Goal: Task Accomplishment & Management: Complete application form

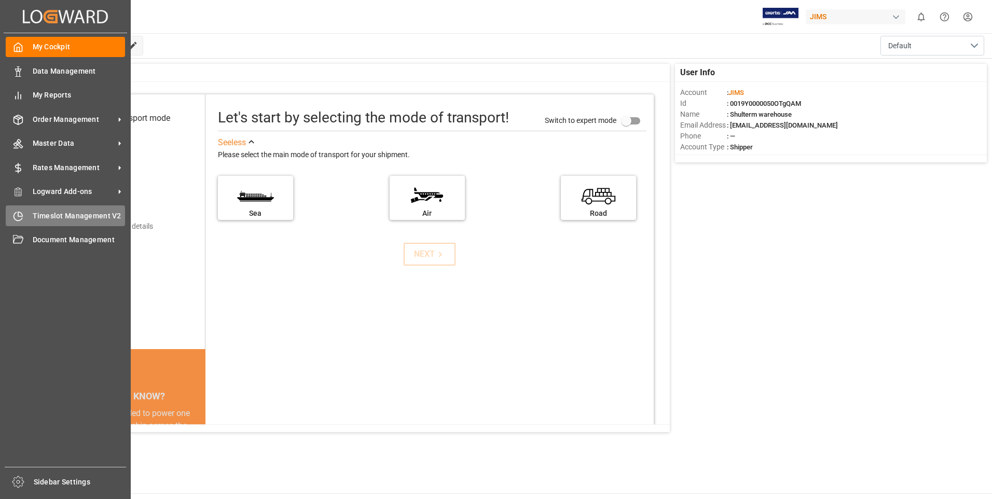
click at [25, 215] on div "Timeslot Management V2 Timeslot Management V2" at bounding box center [65, 215] width 119 height 20
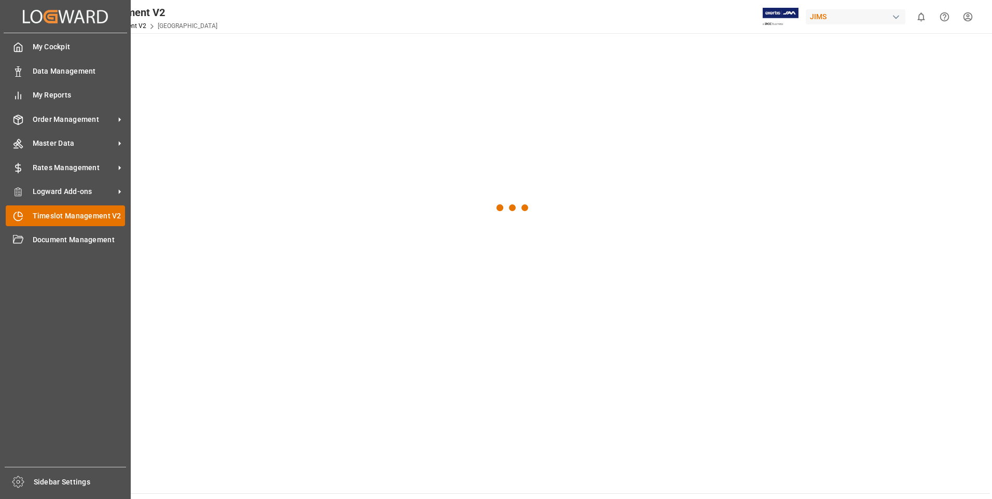
click at [94, 215] on span "Timeslot Management V2" at bounding box center [79, 216] width 93 height 11
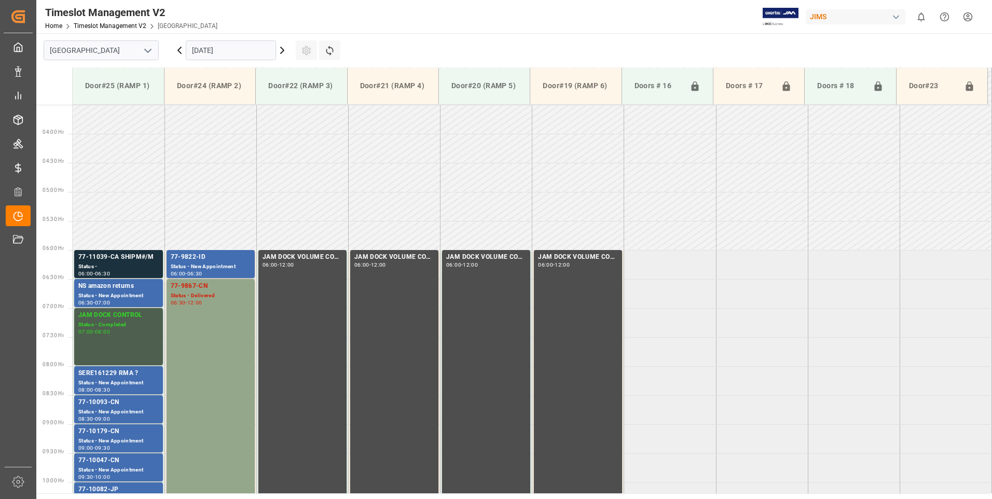
scroll to position [401, 0]
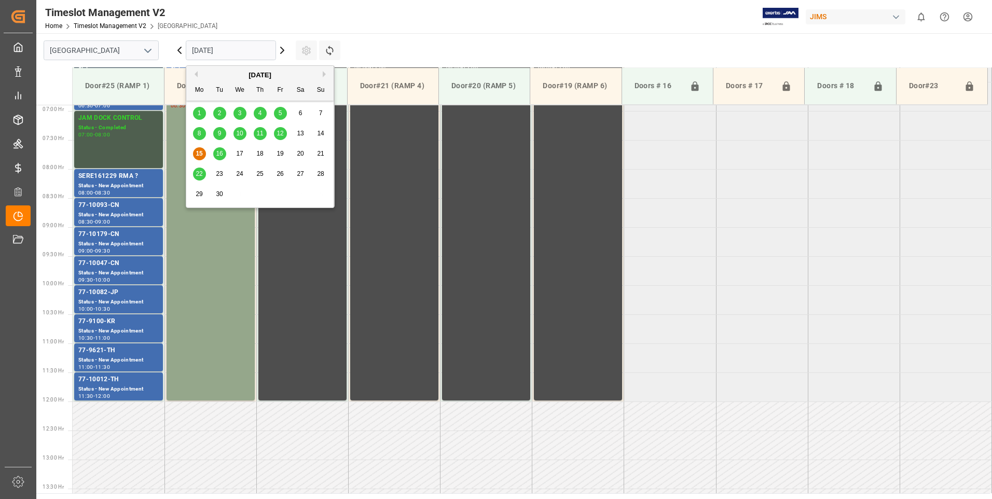
click at [225, 49] on input "[DATE]" at bounding box center [231, 50] width 90 height 20
click at [216, 153] on span "16" at bounding box center [219, 153] width 7 height 7
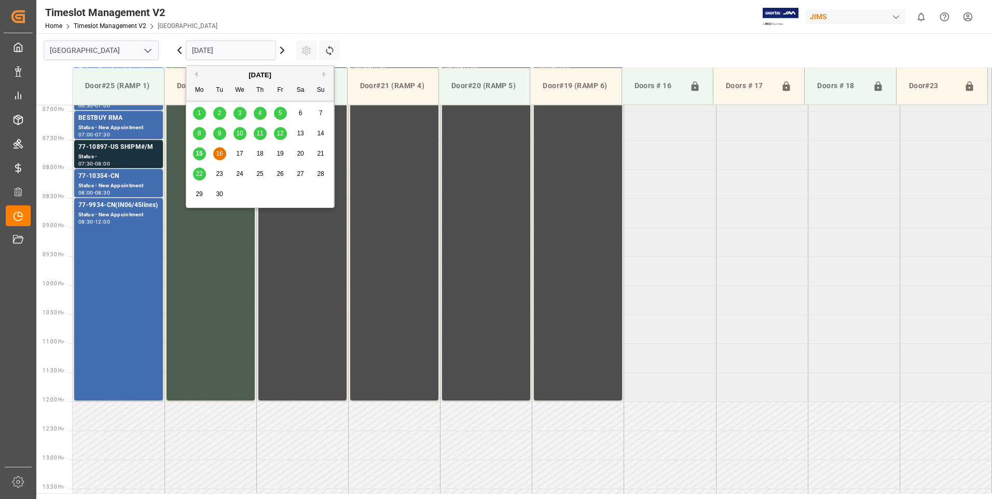
click at [236, 50] on input "[DATE]" at bounding box center [231, 50] width 90 height 20
click at [240, 154] on span "17" at bounding box center [239, 153] width 7 height 7
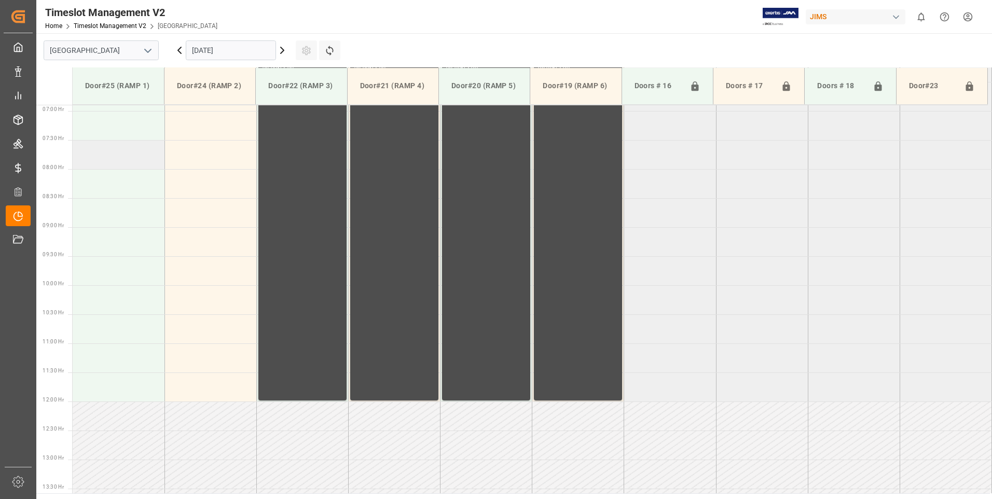
click at [130, 156] on td at bounding box center [119, 154] width 92 height 29
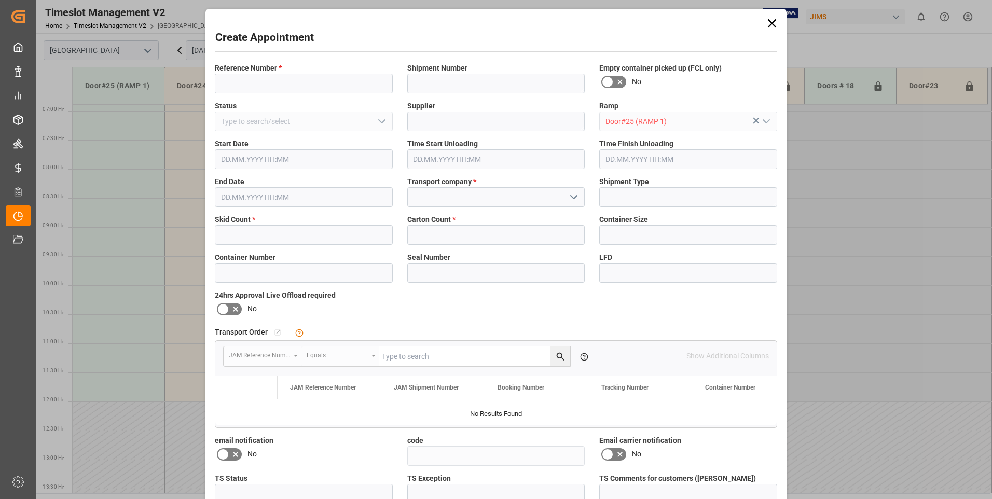
type input "[DATE] 07:30"
type input "[DATE] 08:00"
click at [263, 82] on input at bounding box center [304, 84] width 178 height 20
type input "77-10370-cn"
click at [246, 233] on input "text" at bounding box center [304, 235] width 178 height 20
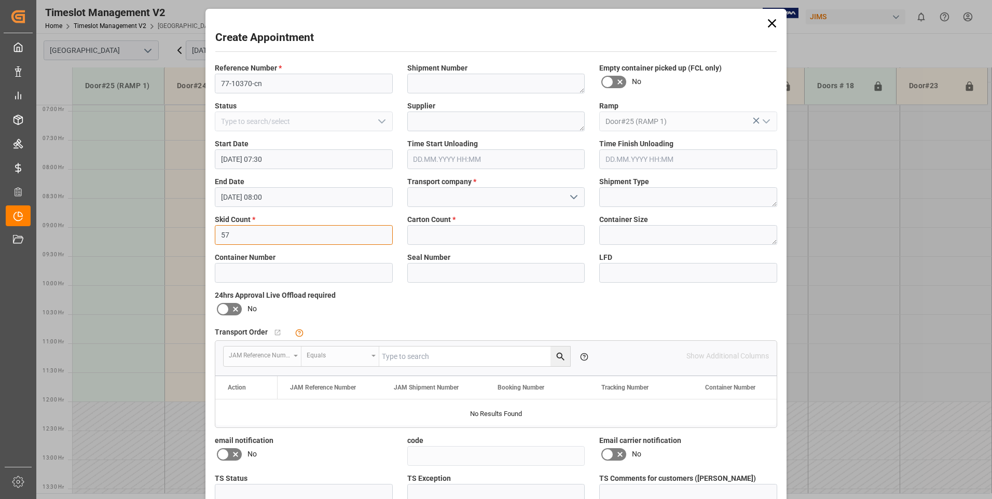
type input "57"
click at [434, 238] on input "text" at bounding box center [496, 235] width 178 height 20
type input "3"
click at [427, 198] on input at bounding box center [496, 197] width 178 height 20
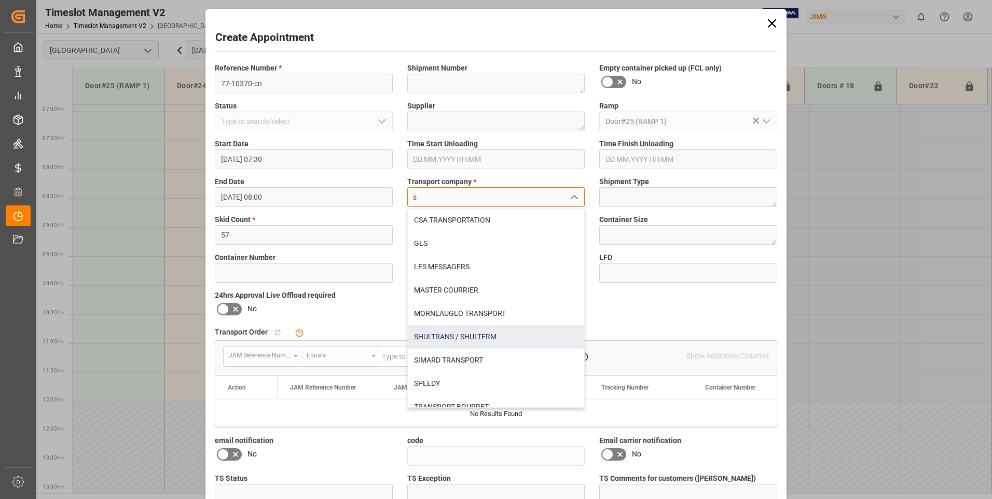
click at [435, 337] on div "SHULTRANS / SHULTERM" at bounding box center [496, 336] width 177 height 23
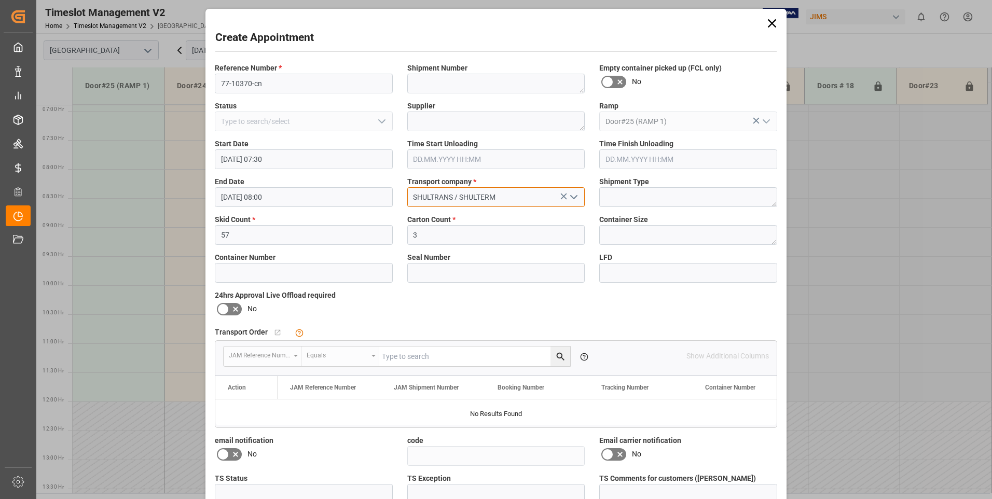
type input "SHULTRANS / SHULTERM"
click at [224, 307] on icon at bounding box center [223, 309] width 12 height 12
click at [0, 0] on input "checkbox" at bounding box center [0, 0] width 0 height 0
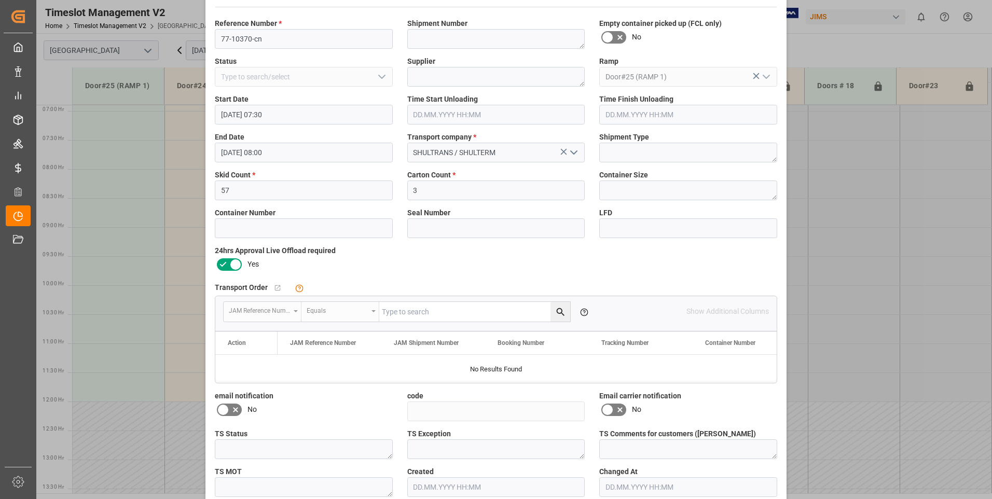
scroll to position [95, 0]
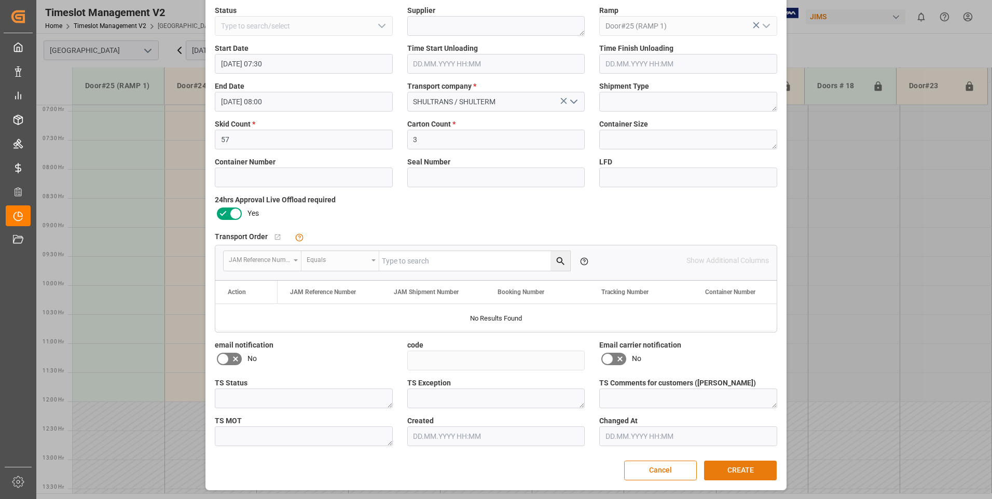
click at [731, 469] on button "CREATE" at bounding box center [740, 471] width 73 height 20
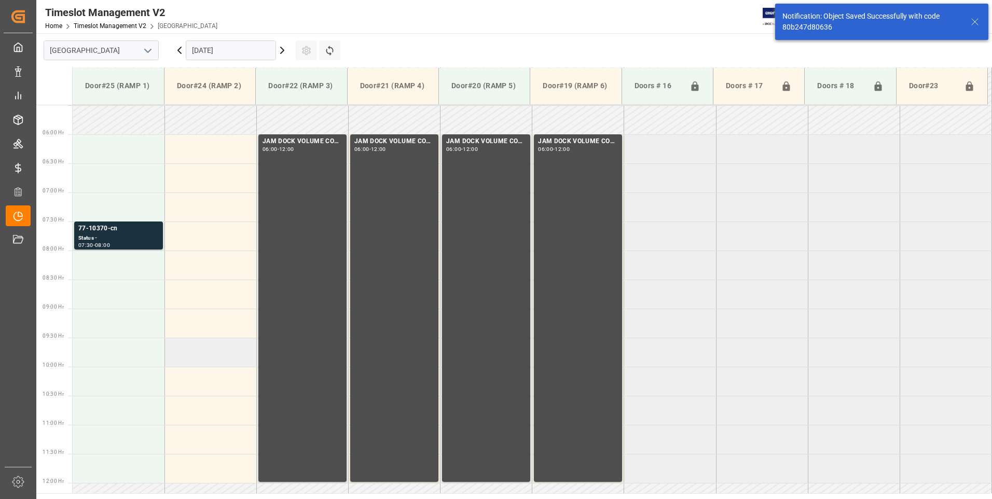
scroll to position [342, 0]
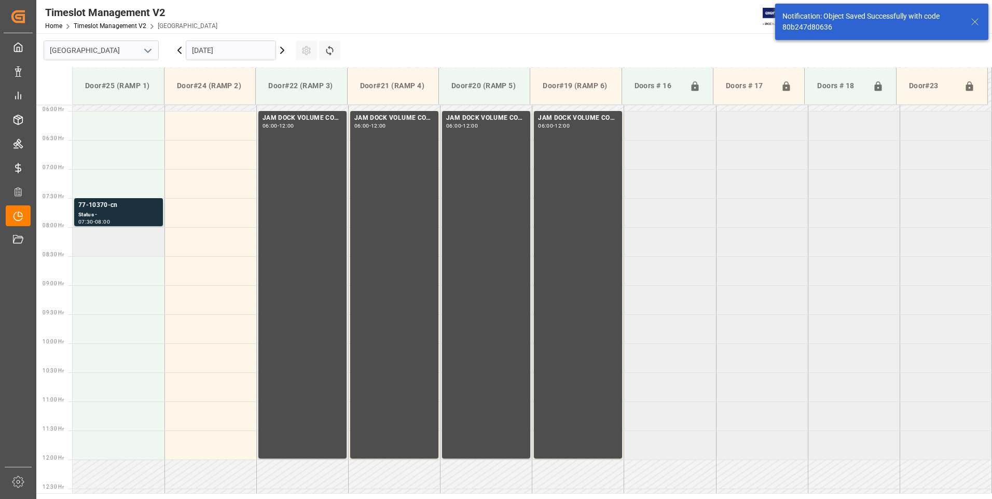
click at [127, 243] on td at bounding box center [119, 241] width 92 height 29
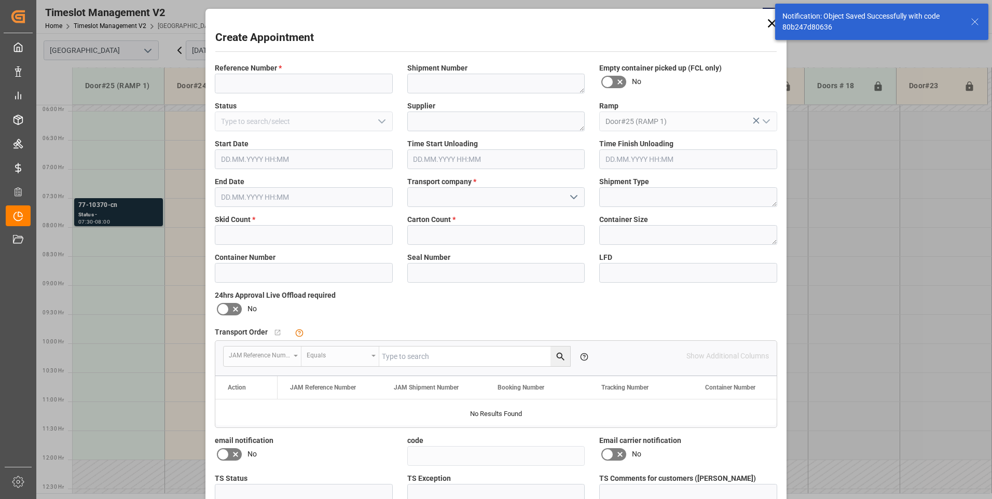
type input "[DATE] 08:00"
type input "[DATE] 08:30"
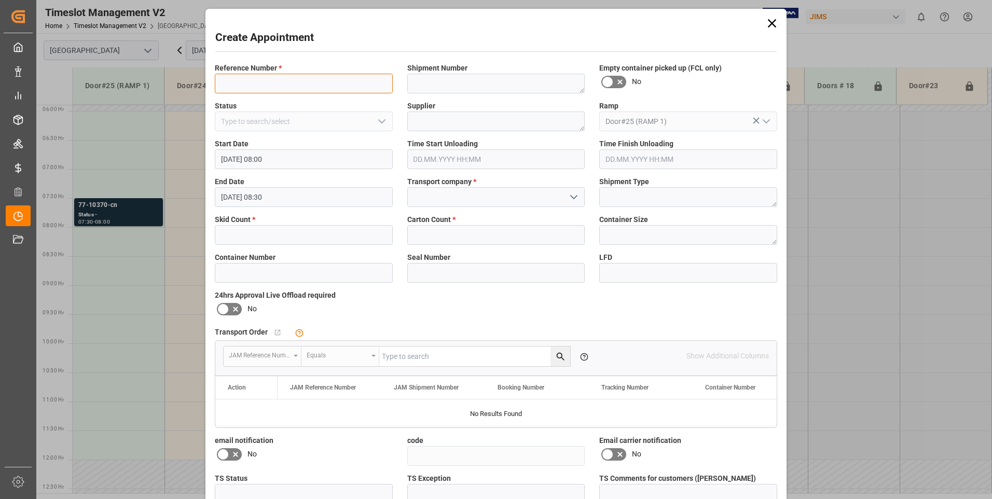
click at [318, 77] on input at bounding box center [304, 84] width 178 height 20
type input "77-10291-cn"
click at [249, 236] on input "text" at bounding box center [304, 235] width 178 height 20
type input "9"
type input "0"
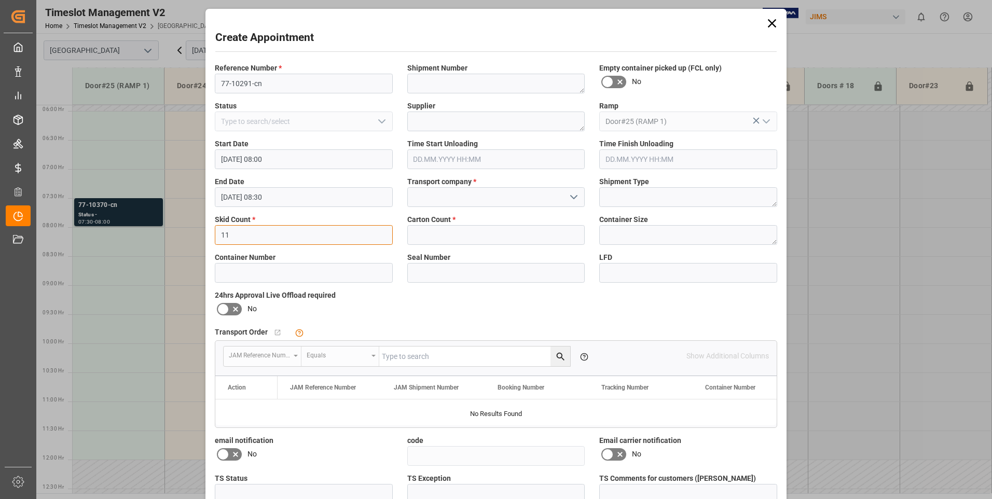
type input "11"
click at [452, 231] on input "text" at bounding box center [496, 235] width 178 height 20
type input "950"
click at [457, 194] on input at bounding box center [496, 197] width 178 height 20
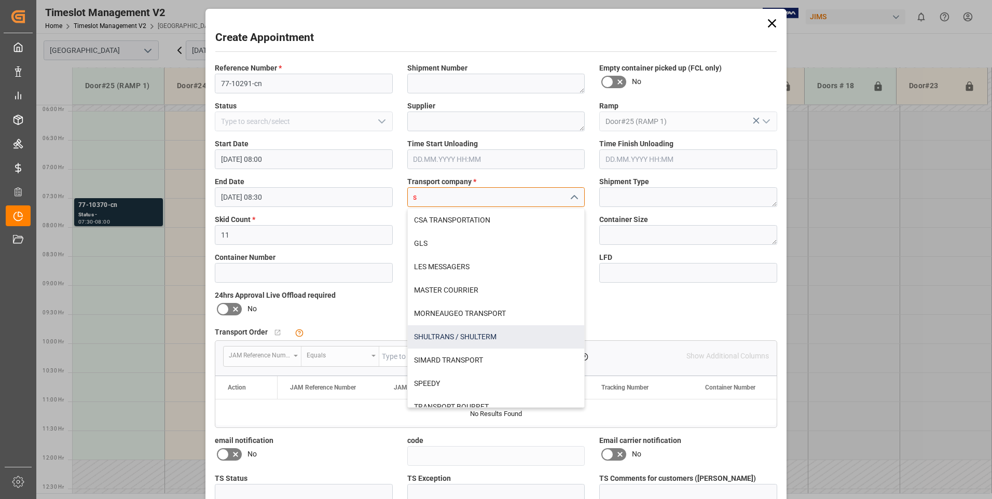
click at [434, 337] on div "SHULTRANS / SHULTERM" at bounding box center [496, 336] width 177 height 23
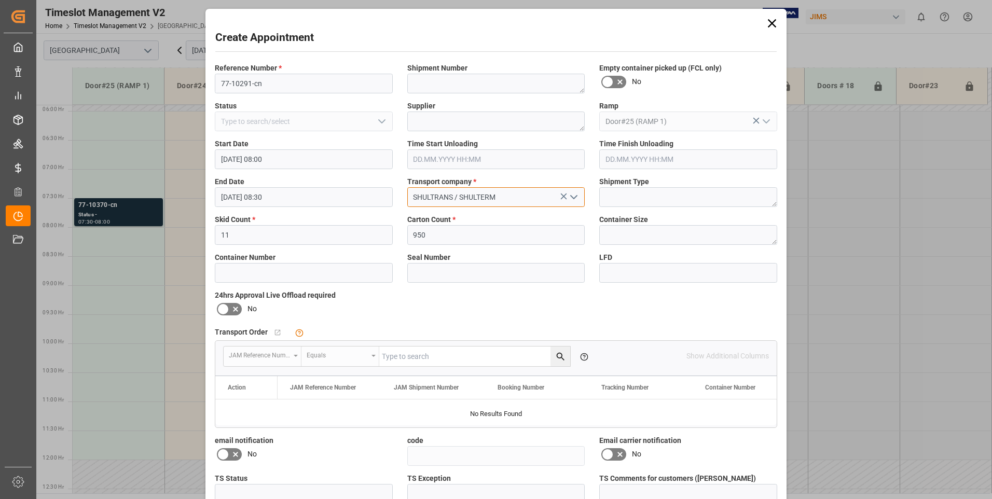
type input "SHULTRANS / SHULTERM"
click at [233, 310] on icon at bounding box center [235, 309] width 5 height 5
click at [0, 0] on input "checkbox" at bounding box center [0, 0] width 0 height 0
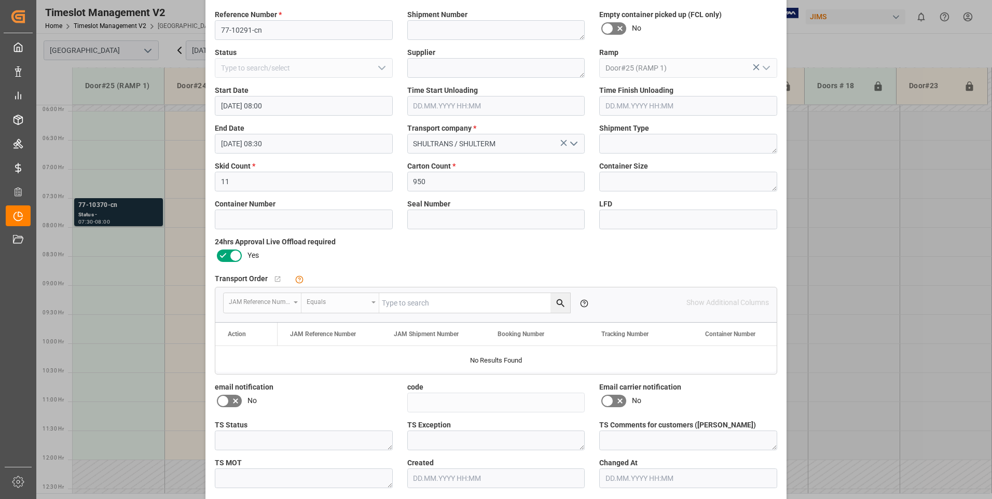
scroll to position [95, 0]
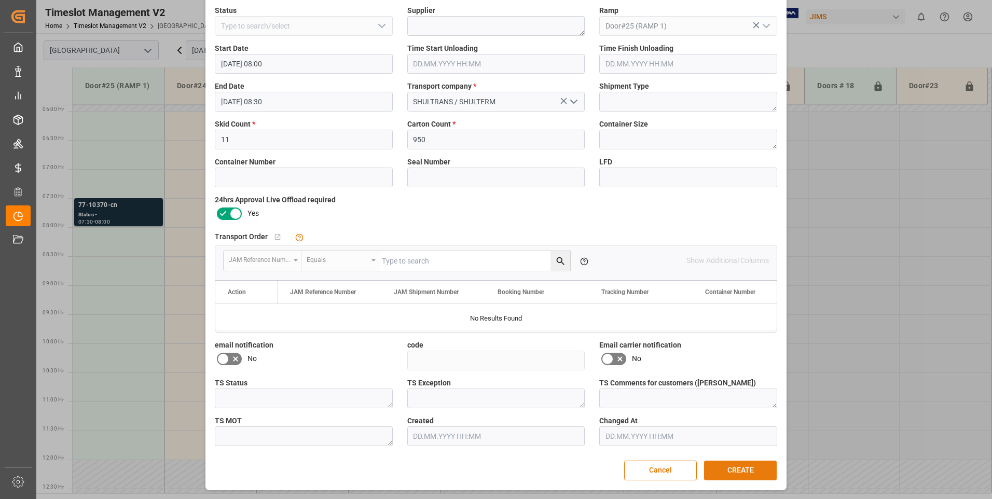
click at [741, 466] on button "CREATE" at bounding box center [740, 471] width 73 height 20
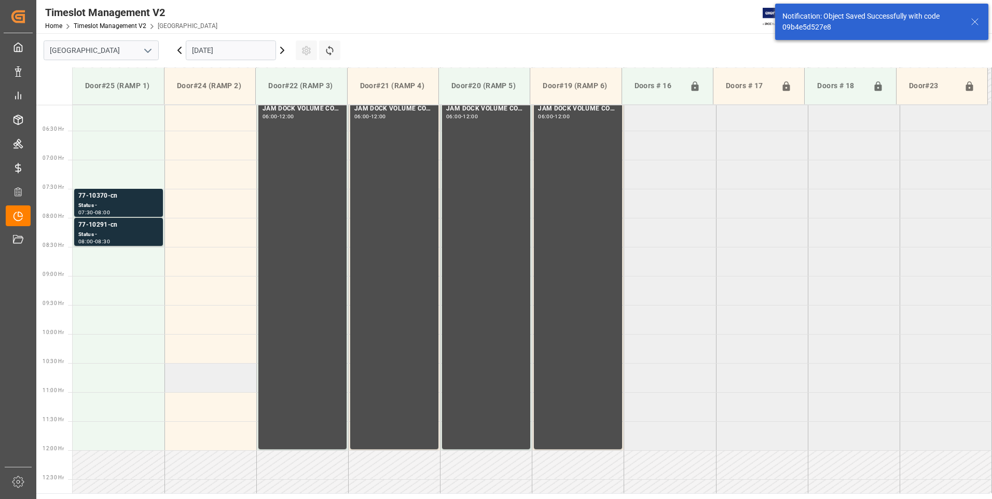
scroll to position [401, 0]
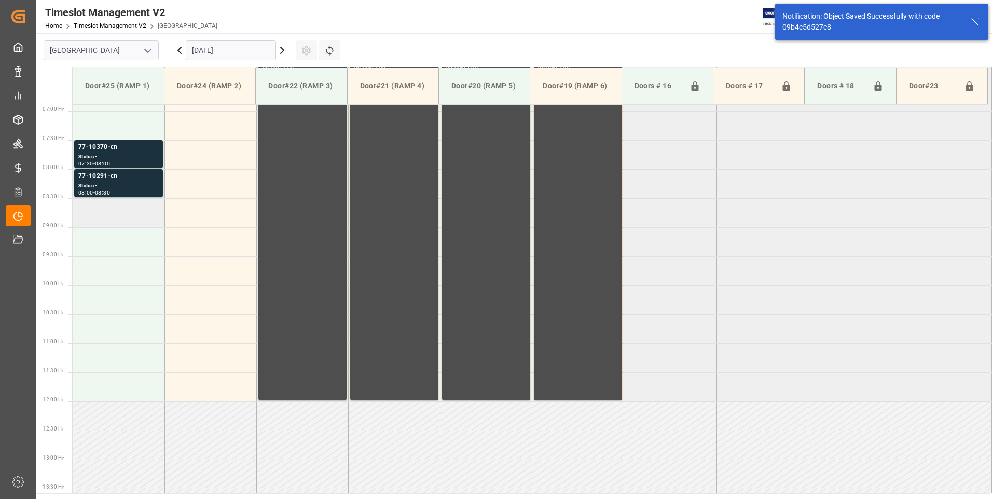
click at [130, 222] on td at bounding box center [119, 212] width 92 height 29
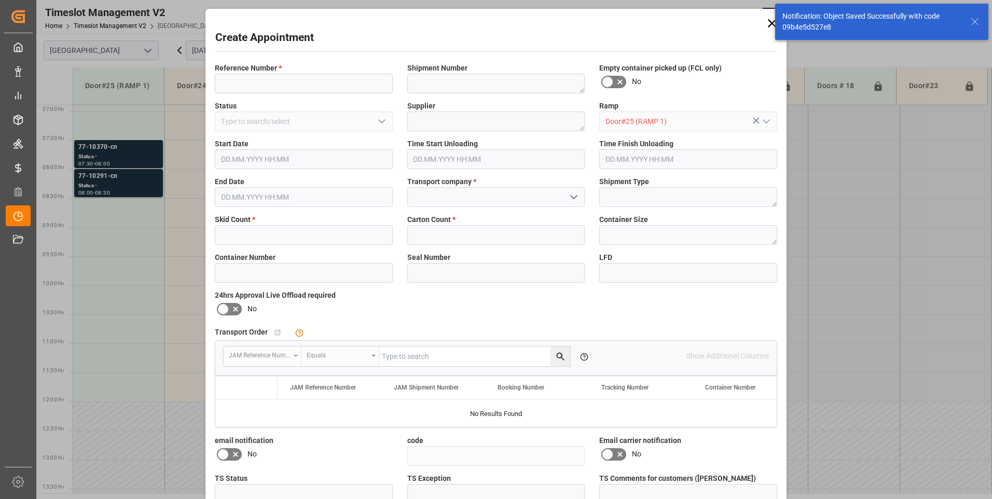
type input "[DATE] 08:30"
type input "[DATE] 09:00"
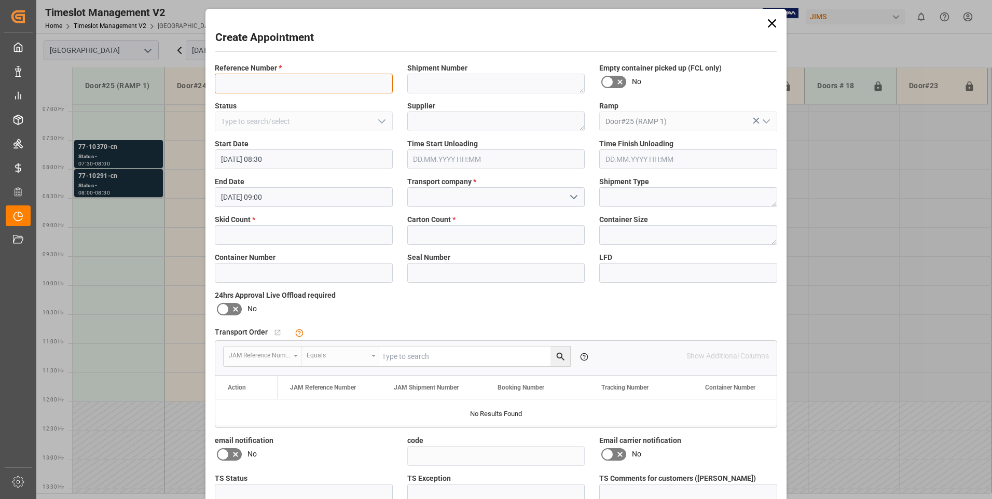
click at [286, 83] on input at bounding box center [304, 84] width 178 height 20
type input "77-10208-cn"
click at [281, 240] on input "text" at bounding box center [304, 235] width 178 height 20
type input "5"
click at [538, 237] on input "text" at bounding box center [496, 235] width 178 height 20
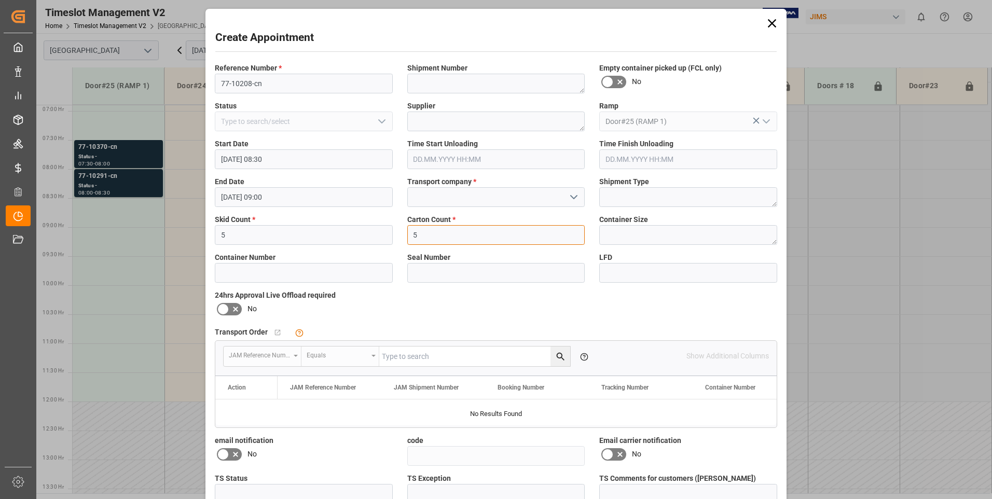
type input "5"
click at [427, 195] on input at bounding box center [496, 197] width 178 height 20
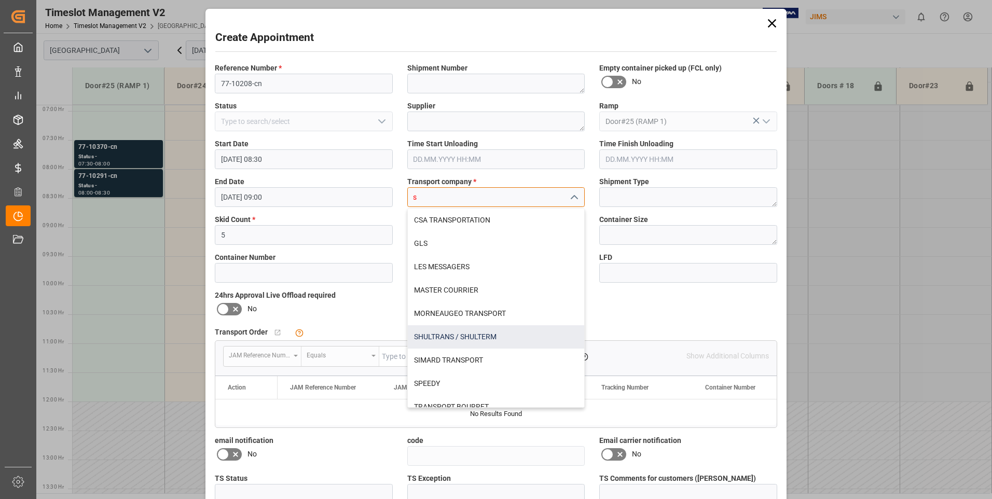
click at [430, 338] on div "SHULTRANS / SHULTERM" at bounding box center [496, 336] width 177 height 23
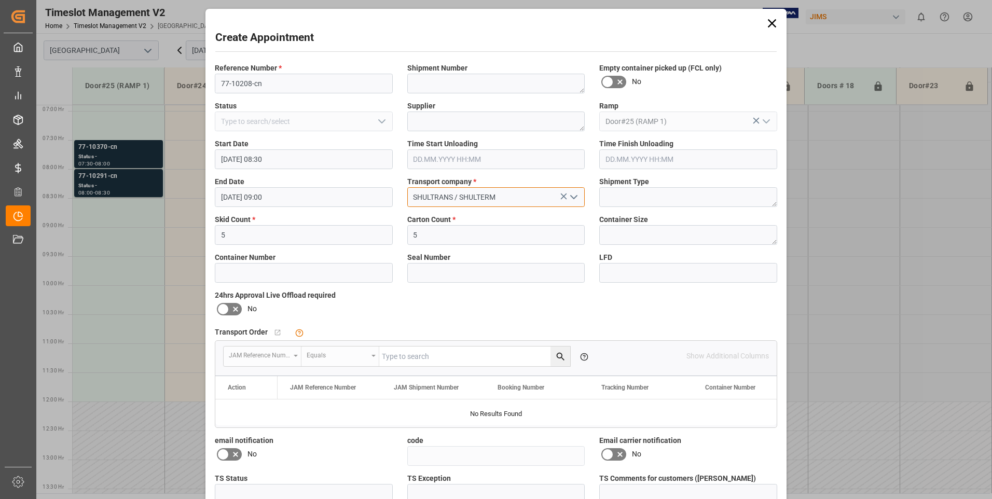
type input "SHULTRANS / SHULTERM"
click at [229, 309] on icon at bounding box center [235, 309] width 12 height 12
click at [0, 0] on input "checkbox" at bounding box center [0, 0] width 0 height 0
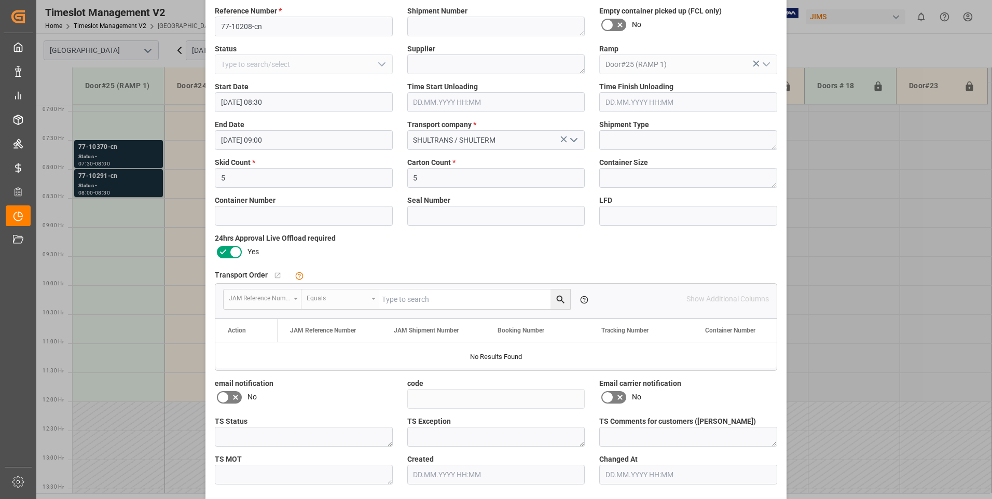
scroll to position [95, 0]
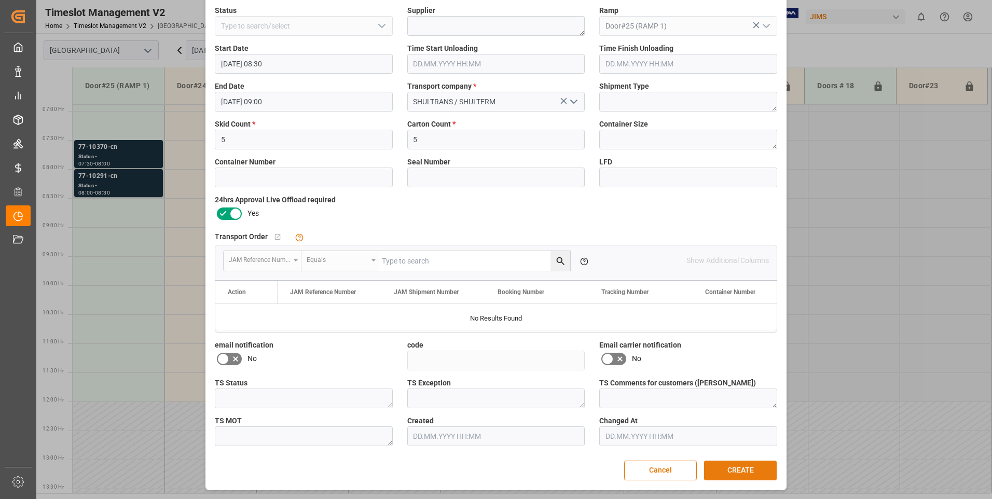
click at [741, 468] on button "CREATE" at bounding box center [740, 471] width 73 height 20
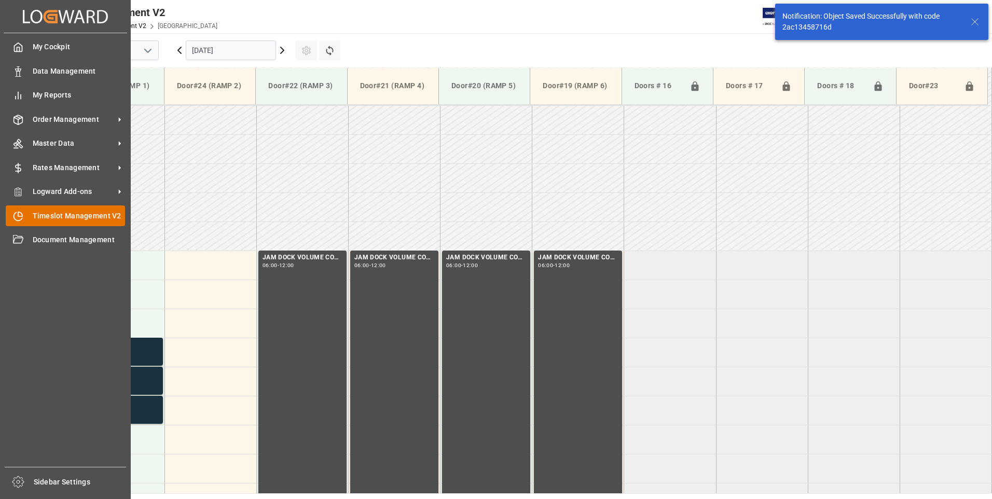
scroll to position [401, 0]
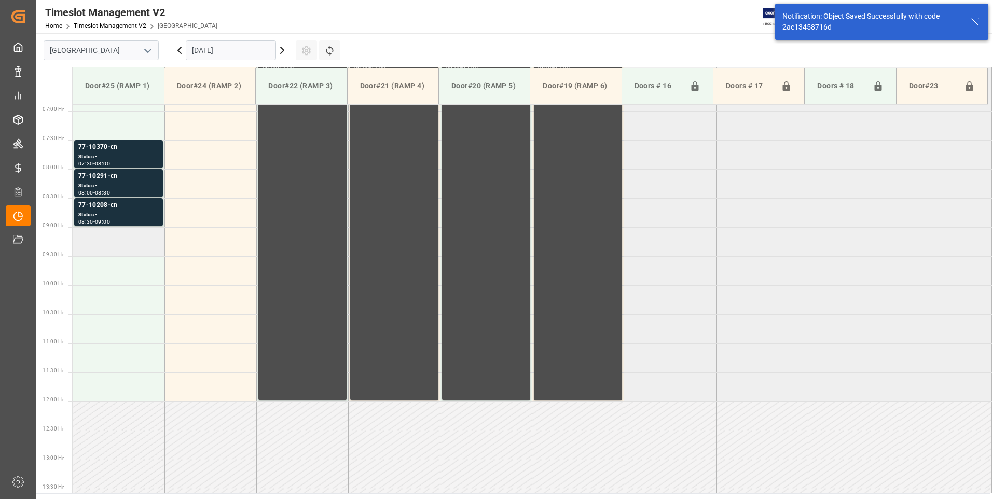
click at [130, 236] on td at bounding box center [119, 241] width 92 height 29
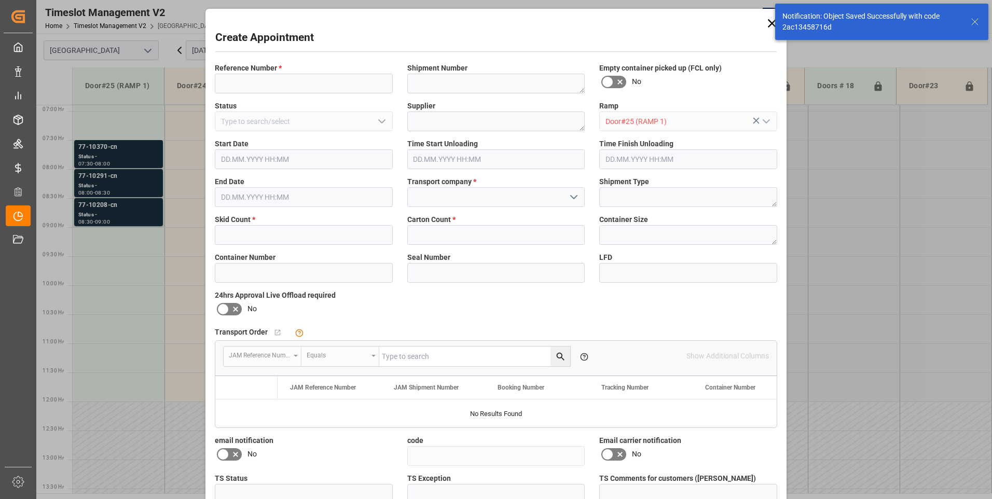
type input "[DATE] 09:00"
type input "[DATE] 09:30"
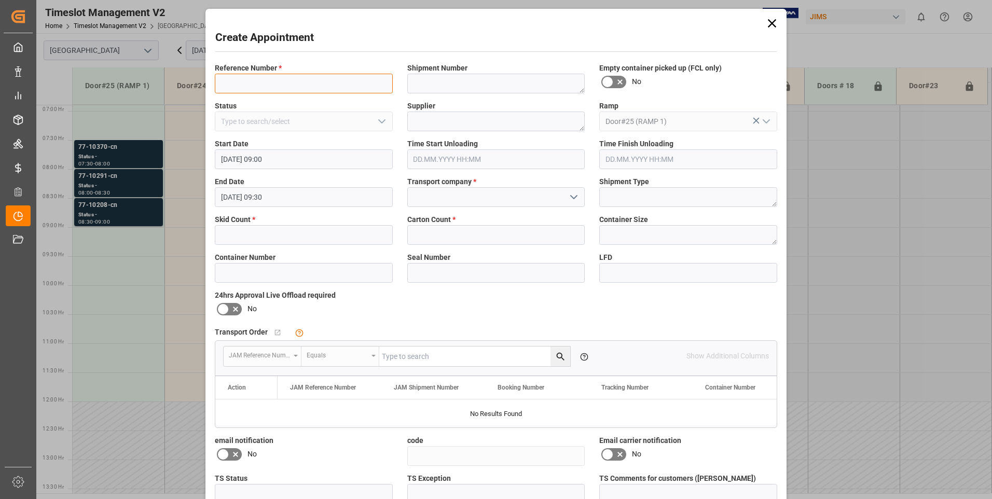
click at [283, 87] on input at bounding box center [304, 84] width 178 height 20
type input "77-10150-cn"
click at [252, 233] on input "text" at bounding box center [304, 235] width 178 height 20
type input "5"
click at [445, 237] on input "text" at bounding box center [496, 235] width 178 height 20
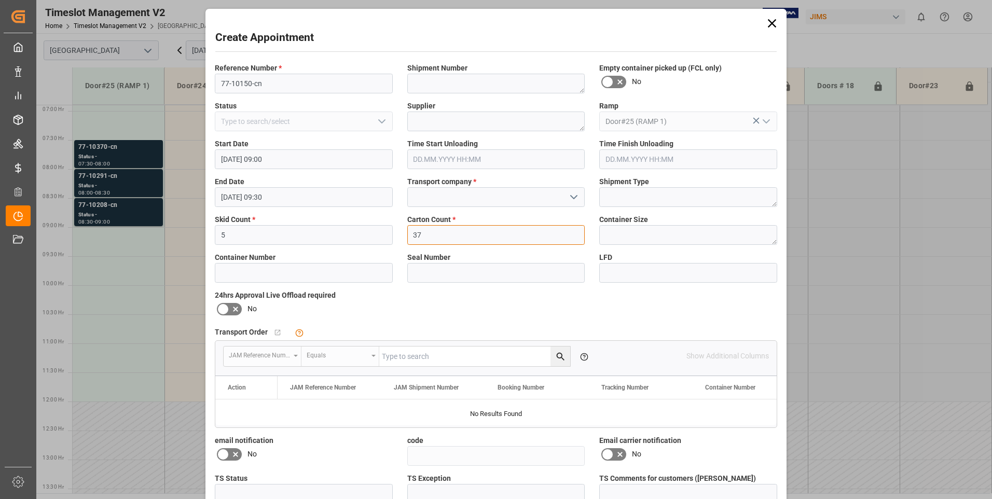
type input "37"
click at [443, 195] on input at bounding box center [496, 197] width 178 height 20
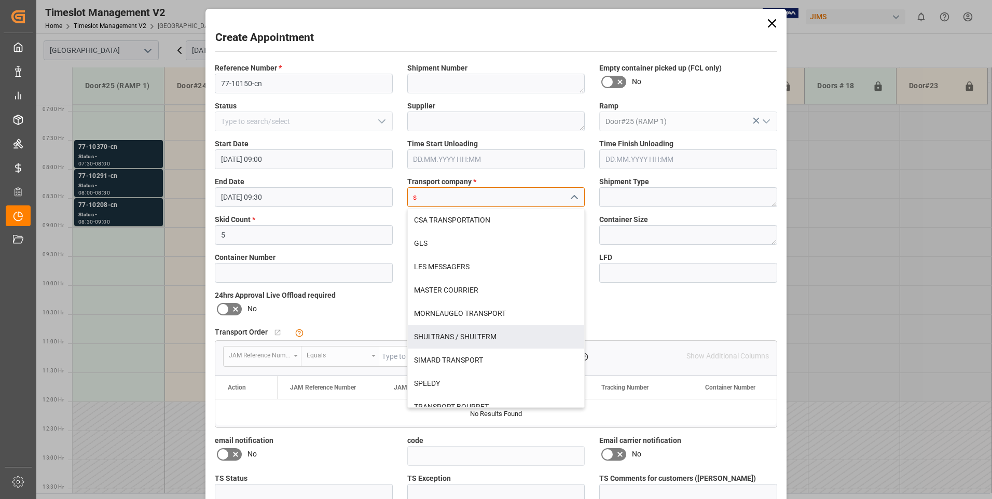
drag, startPoint x: 428, startPoint y: 335, endPoint x: 389, endPoint y: 327, distance: 39.3
click at [428, 336] on div "SHULTRANS / SHULTERM" at bounding box center [496, 336] width 177 height 23
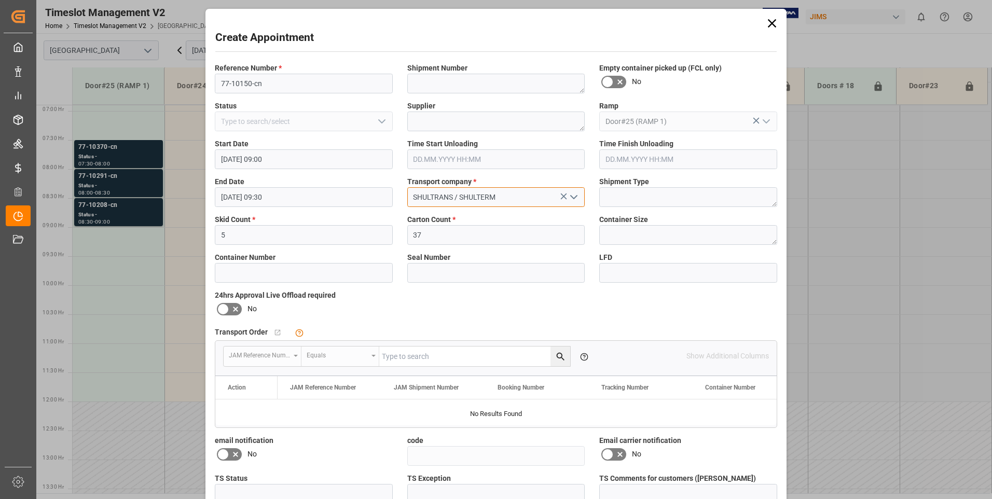
type input "SHULTRANS / SHULTERM"
click at [233, 311] on icon at bounding box center [235, 309] width 5 height 5
click at [0, 0] on input "checkbox" at bounding box center [0, 0] width 0 height 0
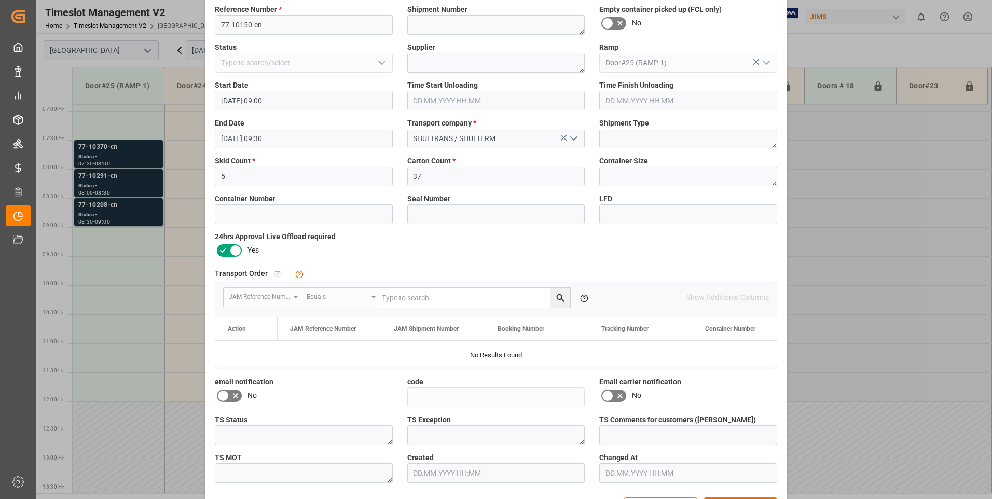
scroll to position [95, 0]
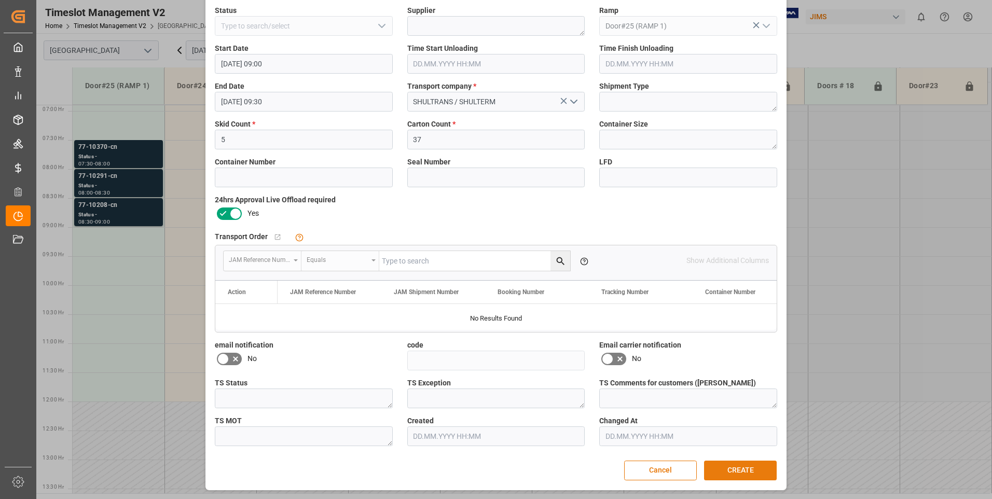
click at [737, 471] on button "CREATE" at bounding box center [740, 471] width 73 height 20
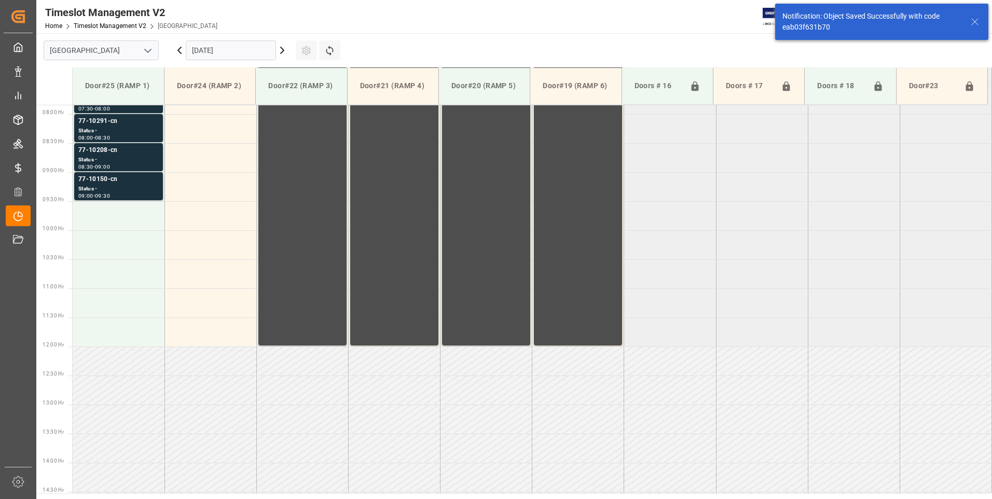
scroll to position [459, 0]
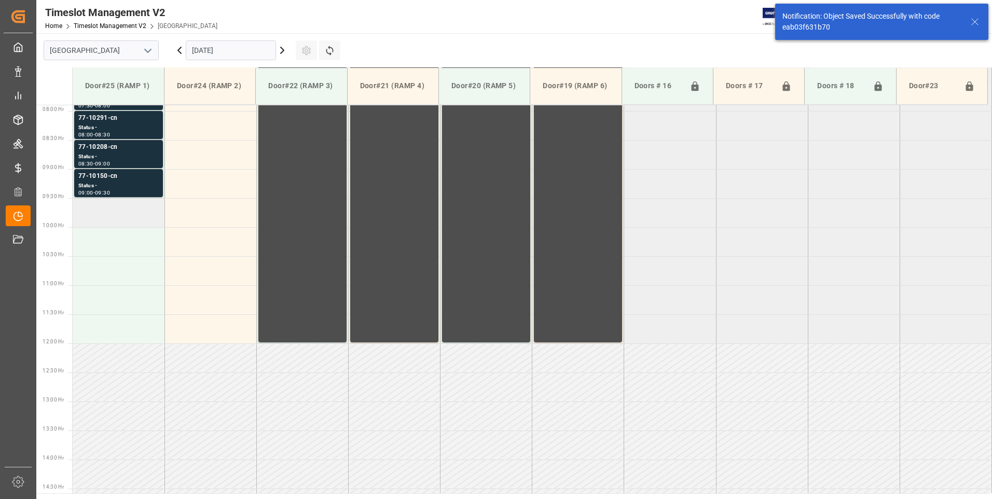
click at [130, 211] on td at bounding box center [119, 212] width 92 height 29
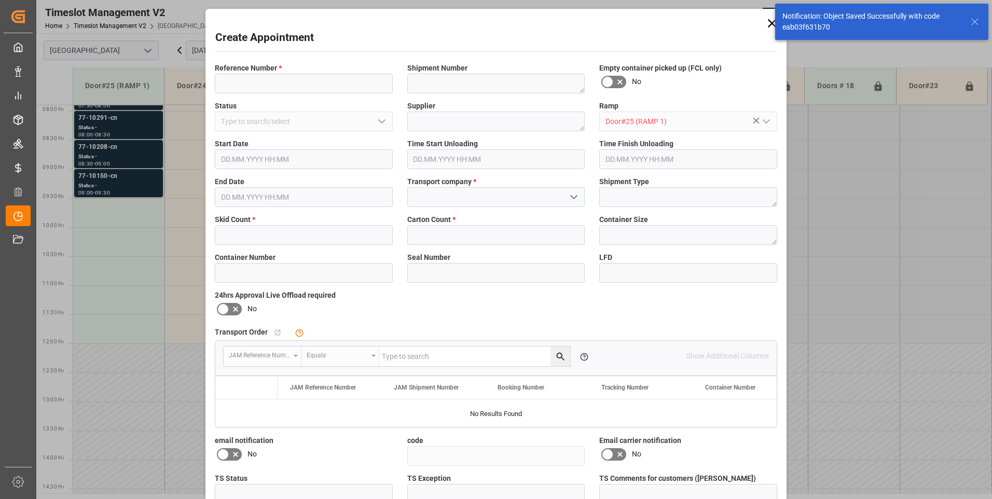
type input "[DATE] 09:30"
type input "[DATE] 10:00"
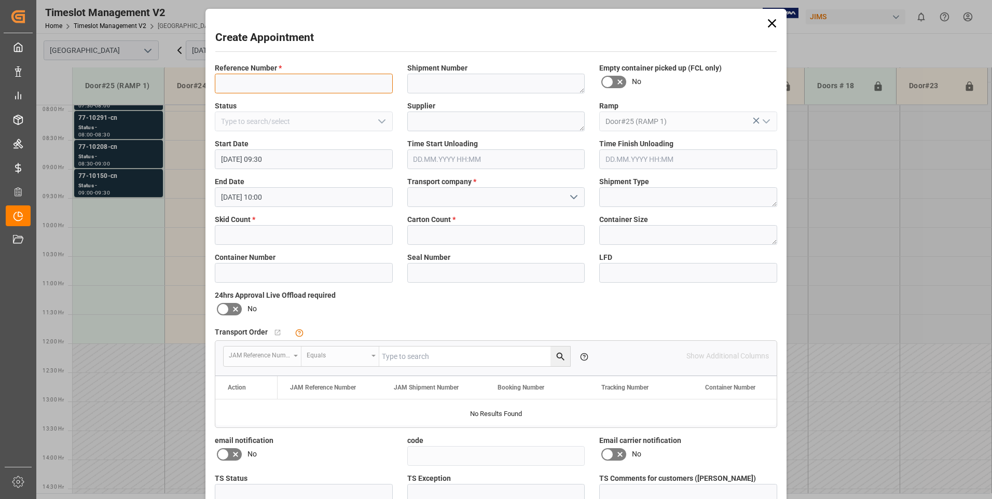
click at [266, 84] on input at bounding box center [304, 84] width 178 height 20
type input "77-10148-cn"
click at [238, 236] on input "text" at bounding box center [304, 235] width 178 height 20
type input "2"
click at [448, 239] on input "text" at bounding box center [496, 235] width 178 height 20
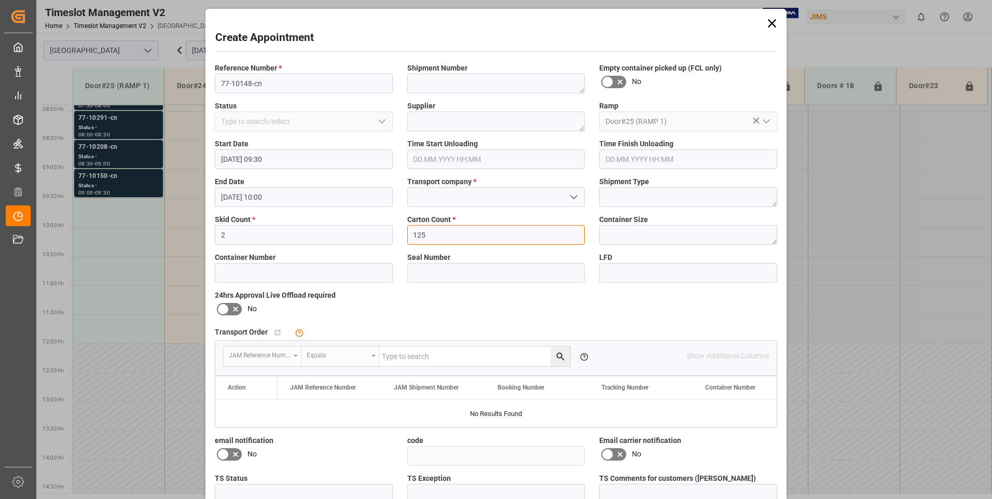
type input "125"
click at [448, 195] on input at bounding box center [496, 197] width 178 height 20
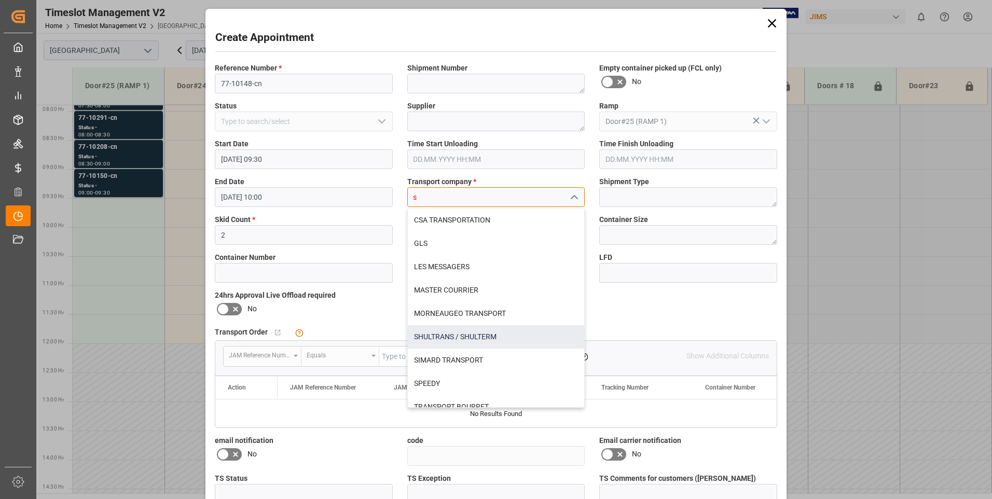
click at [425, 337] on div "SHULTRANS / SHULTERM" at bounding box center [496, 336] width 177 height 23
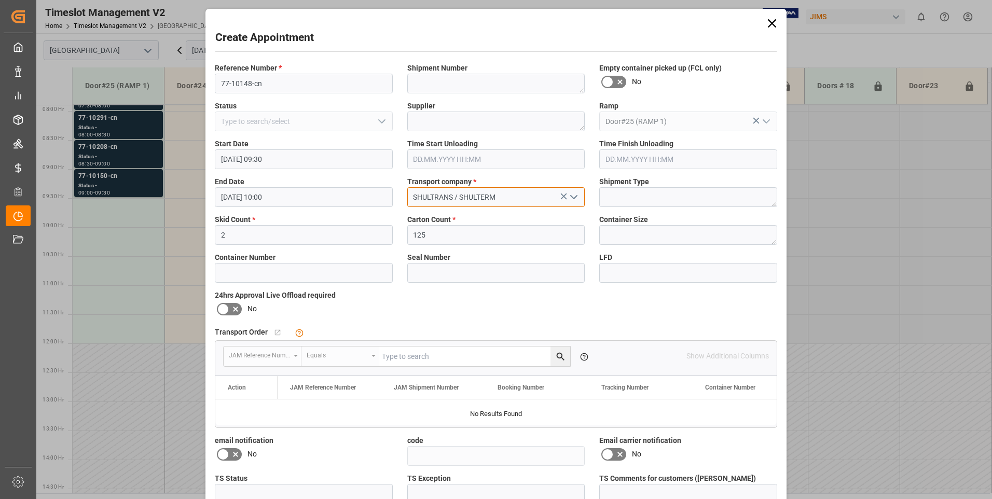
type input "SHULTRANS / SHULTERM"
click at [233, 308] on icon at bounding box center [235, 309] width 5 height 5
click at [0, 0] on input "checkbox" at bounding box center [0, 0] width 0 height 0
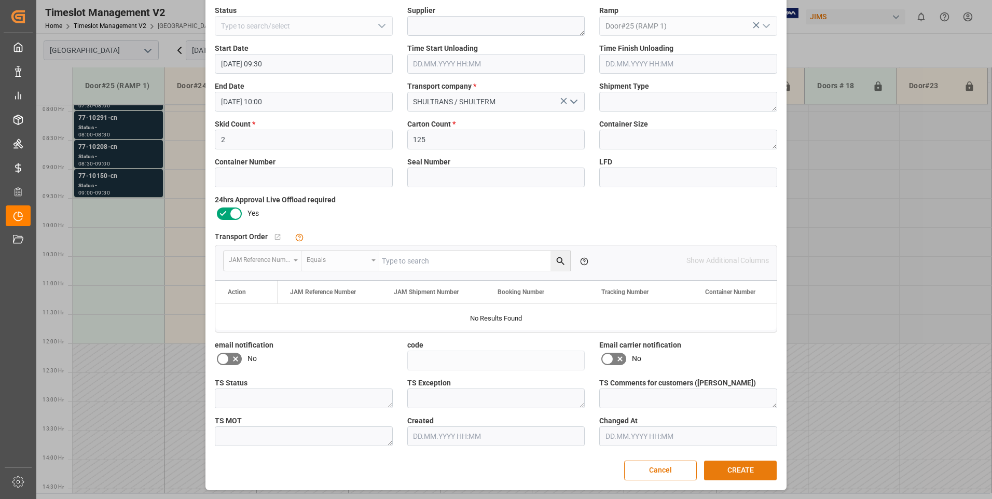
click at [719, 464] on button "CREATE" at bounding box center [740, 471] width 73 height 20
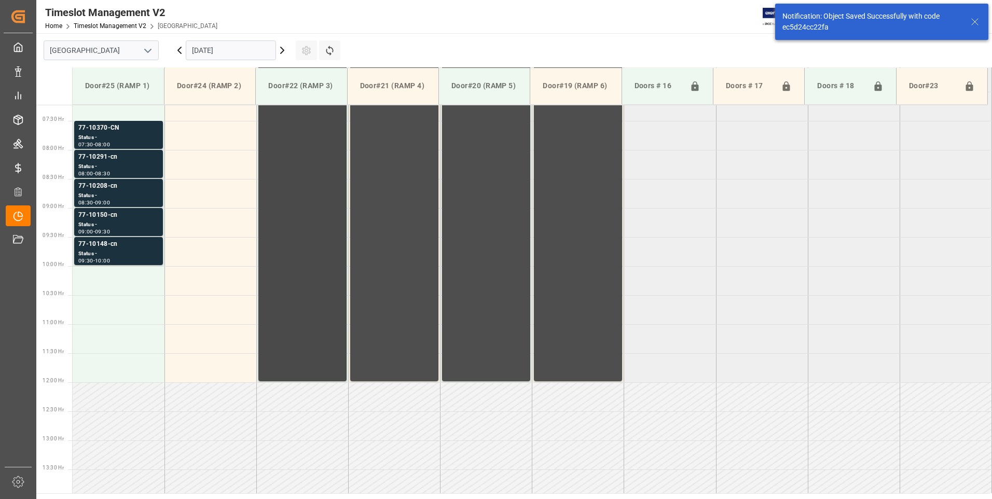
scroll to position [422, 0]
click at [136, 281] on td at bounding box center [119, 278] width 92 height 29
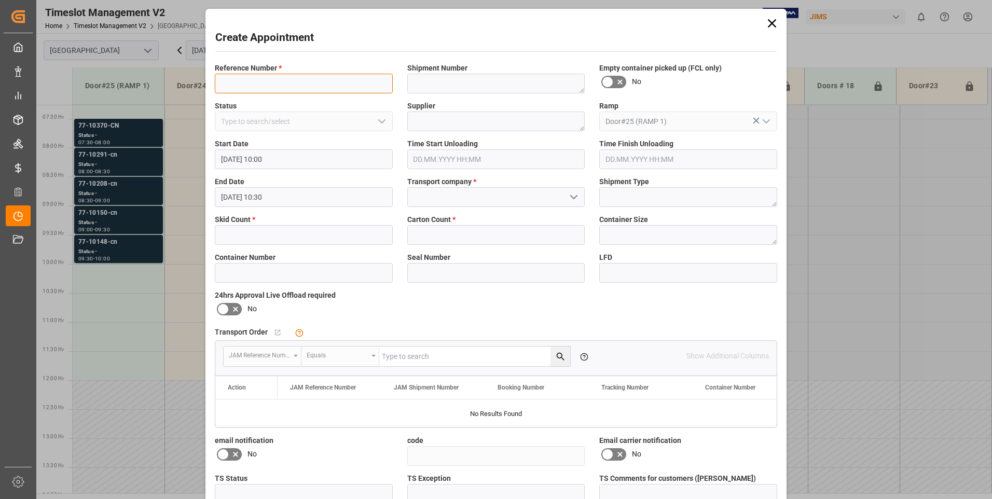
click at [283, 80] on input at bounding box center [304, 84] width 178 height 20
type input "77-10138-cn"
click at [255, 233] on input "text" at bounding box center [304, 235] width 178 height 20
type input "2"
click at [447, 243] on input "text" at bounding box center [496, 235] width 178 height 20
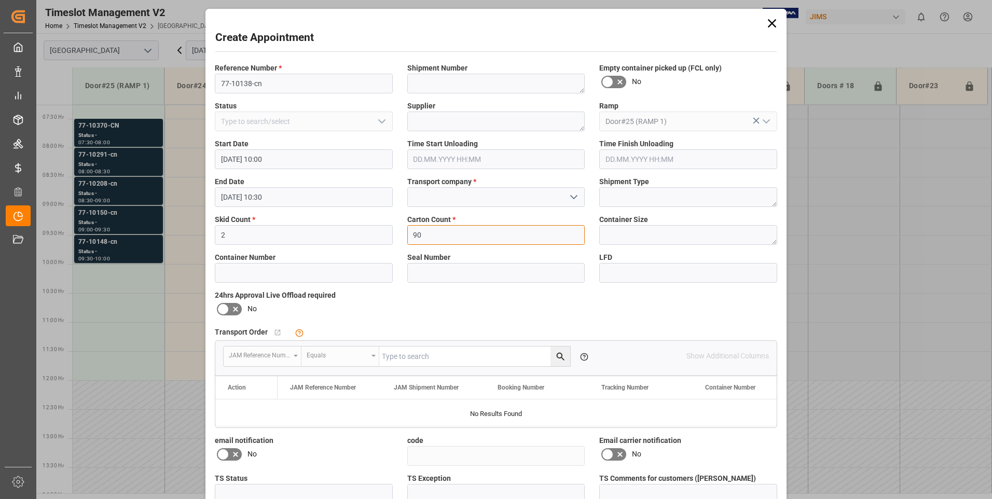
type input "90"
click at [452, 200] on input at bounding box center [496, 197] width 178 height 20
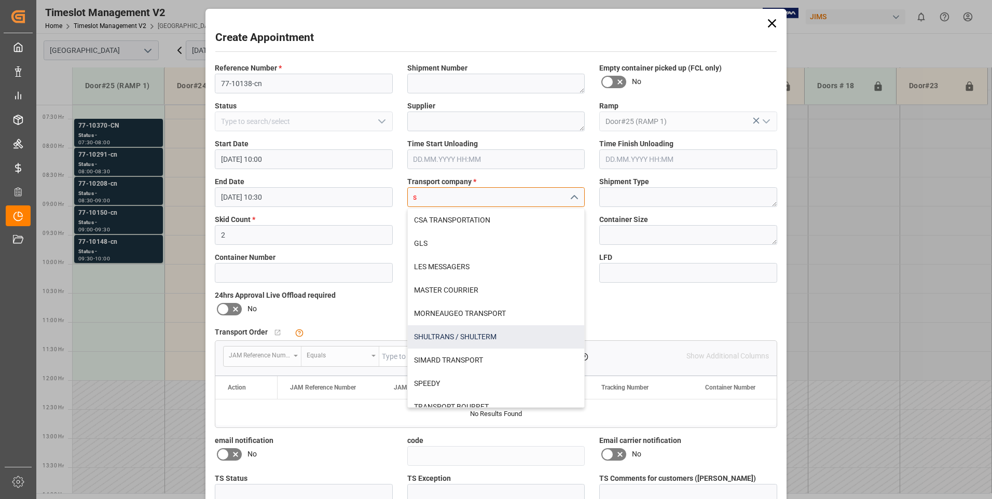
click at [428, 337] on div "SHULTRANS / SHULTERM" at bounding box center [496, 336] width 177 height 23
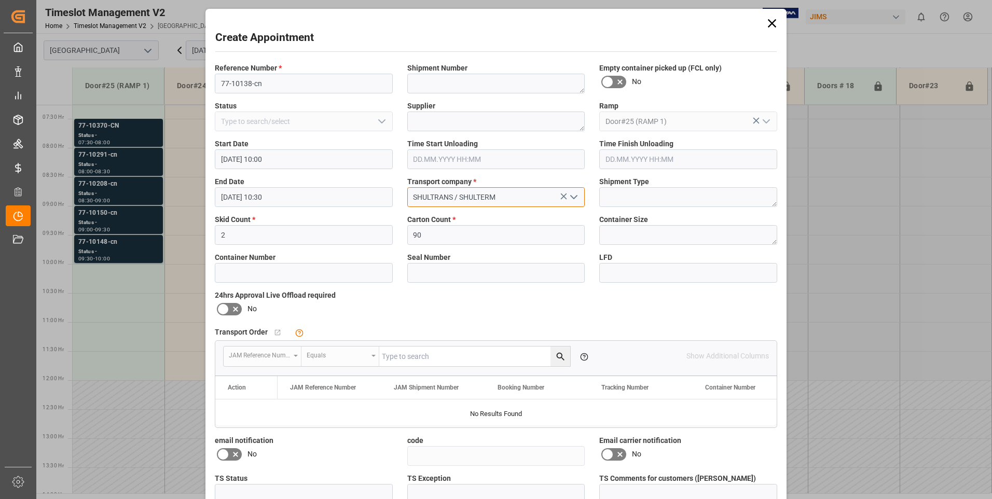
type input "SHULTRANS / SHULTERM"
click at [224, 305] on icon at bounding box center [223, 309] width 12 height 12
click at [0, 0] on input "checkbox" at bounding box center [0, 0] width 0 height 0
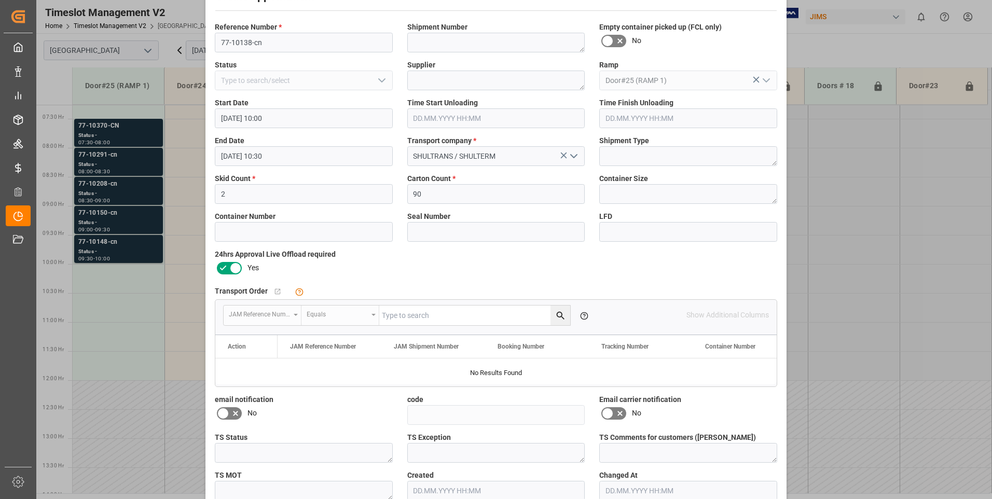
scroll to position [95, 0]
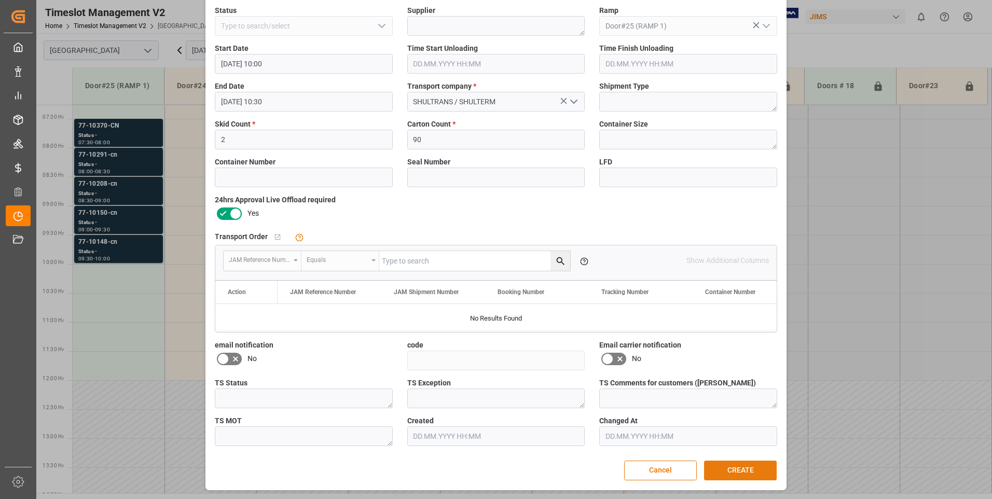
click at [724, 464] on button "CREATE" at bounding box center [740, 471] width 73 height 20
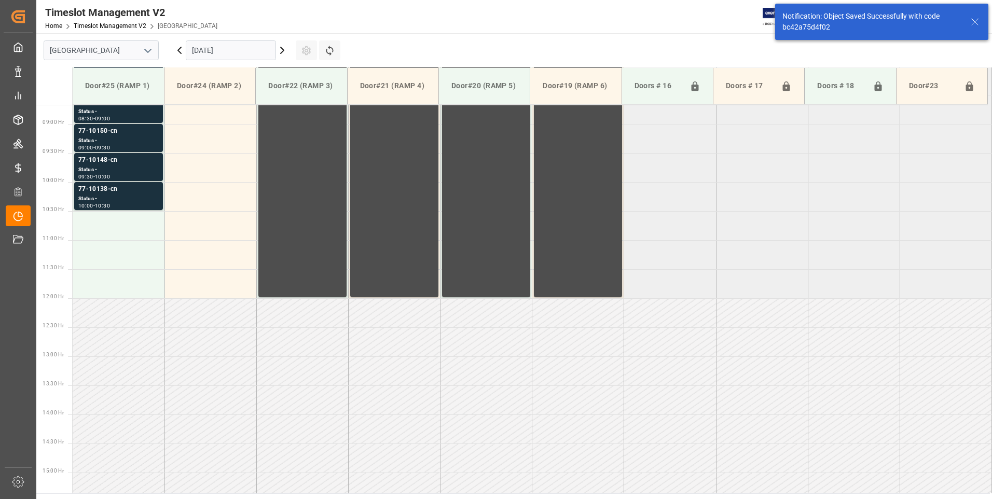
scroll to position [517, 0]
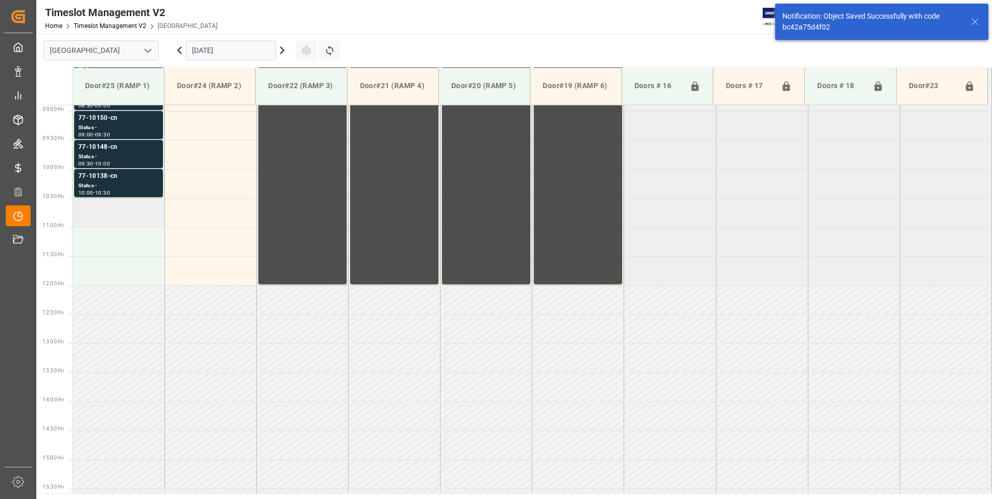
click at [112, 212] on td at bounding box center [119, 212] width 92 height 29
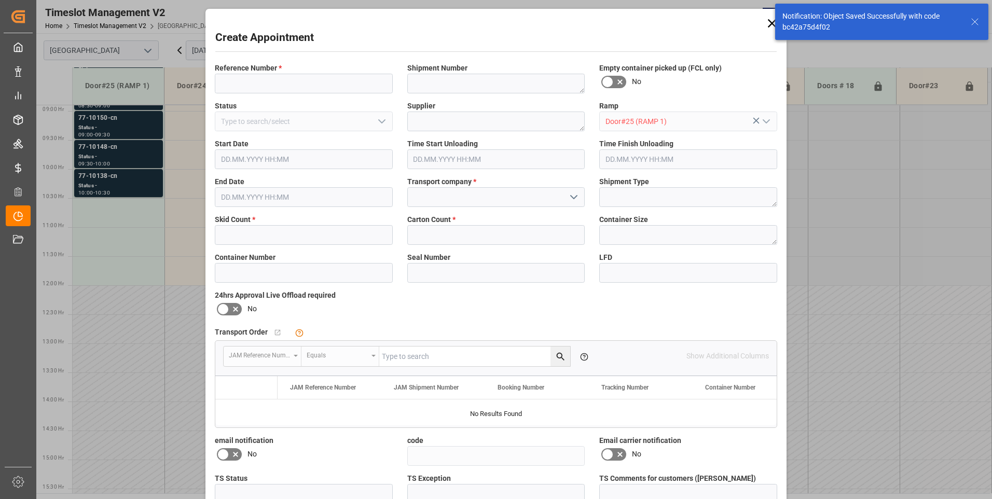
type input "[DATE] 10:30"
type input "[DATE] 11:00"
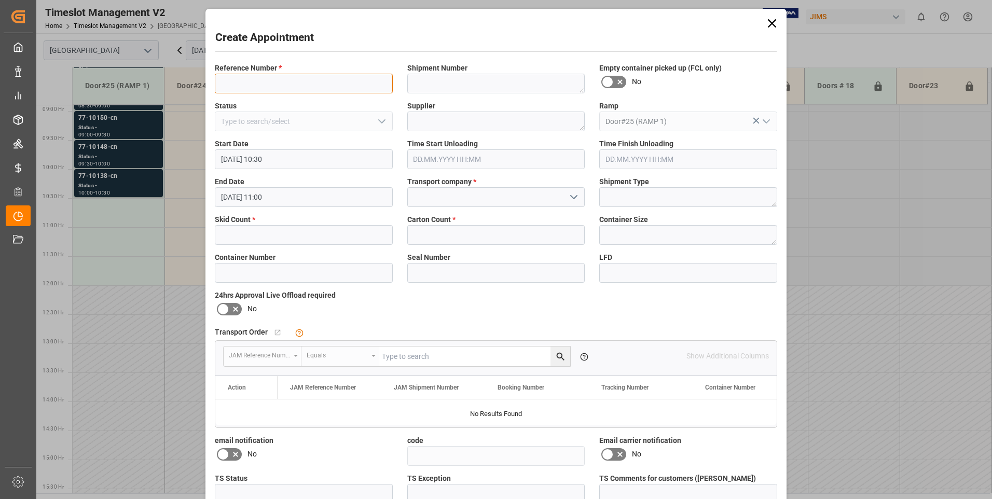
click at [240, 80] on input at bounding box center [304, 84] width 178 height 20
type input "77-10409-cn"
click at [236, 239] on input "text" at bounding box center [304, 235] width 178 height 20
type input "13"
click at [452, 239] on input "text" at bounding box center [496, 235] width 178 height 20
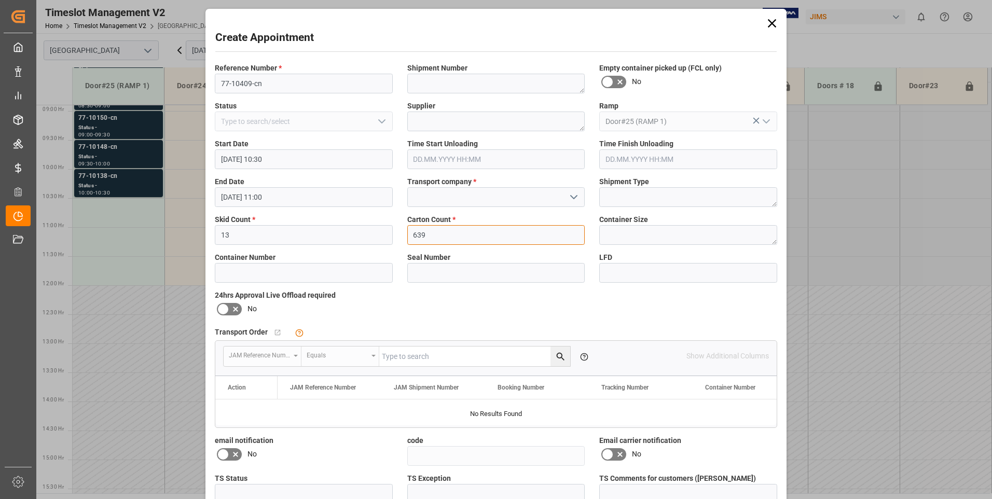
type input "639"
click at [464, 190] on input at bounding box center [496, 197] width 178 height 20
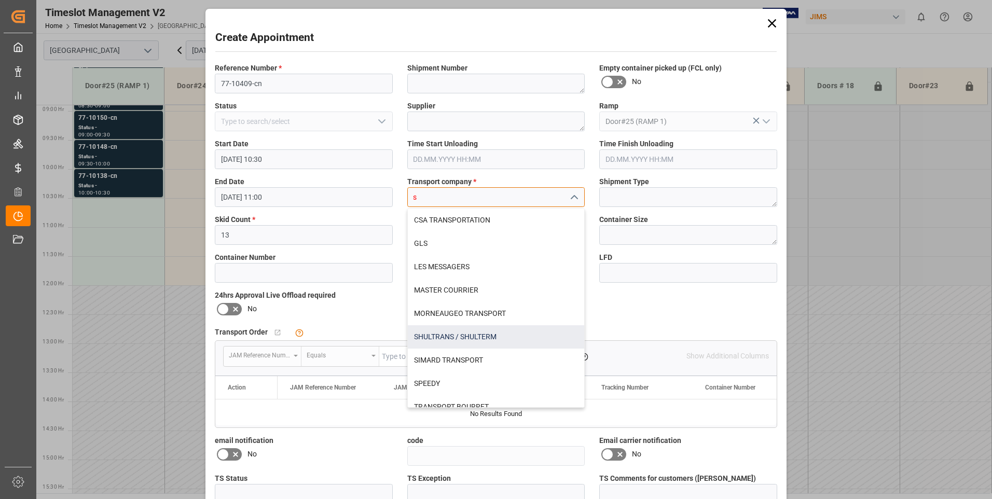
click at [434, 332] on div "SHULTRANS / SHULTERM" at bounding box center [496, 336] width 177 height 23
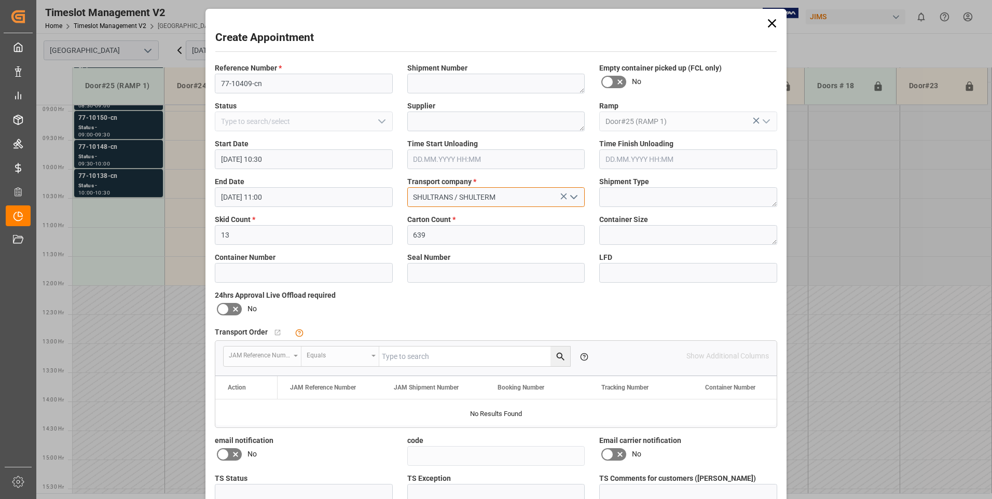
type input "SHULTRANS / SHULTERM"
click at [226, 308] on icon at bounding box center [223, 309] width 12 height 12
click at [0, 0] on input "checkbox" at bounding box center [0, 0] width 0 height 0
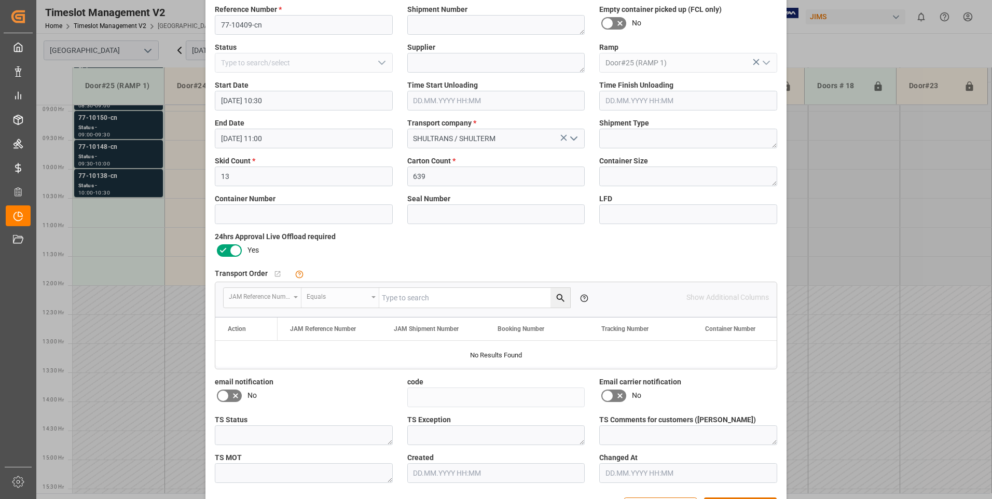
scroll to position [95, 0]
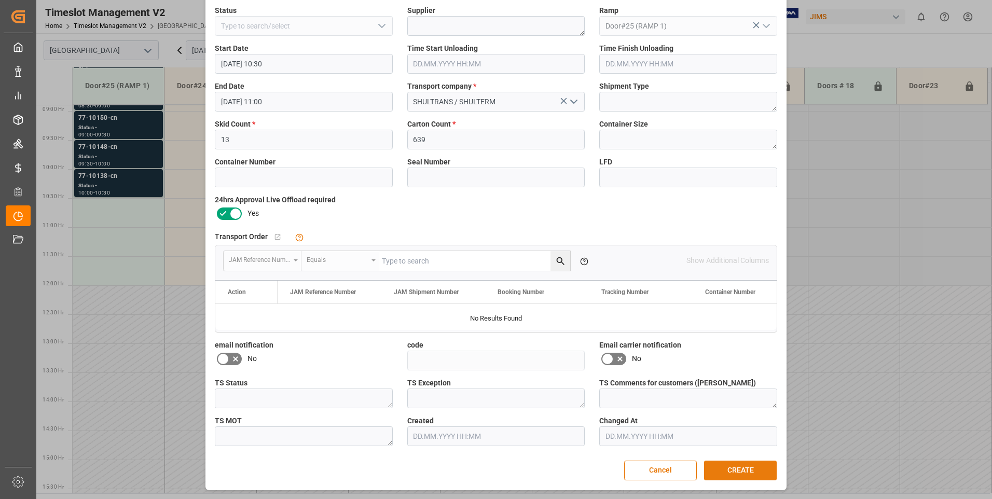
click at [737, 469] on button "CREATE" at bounding box center [740, 471] width 73 height 20
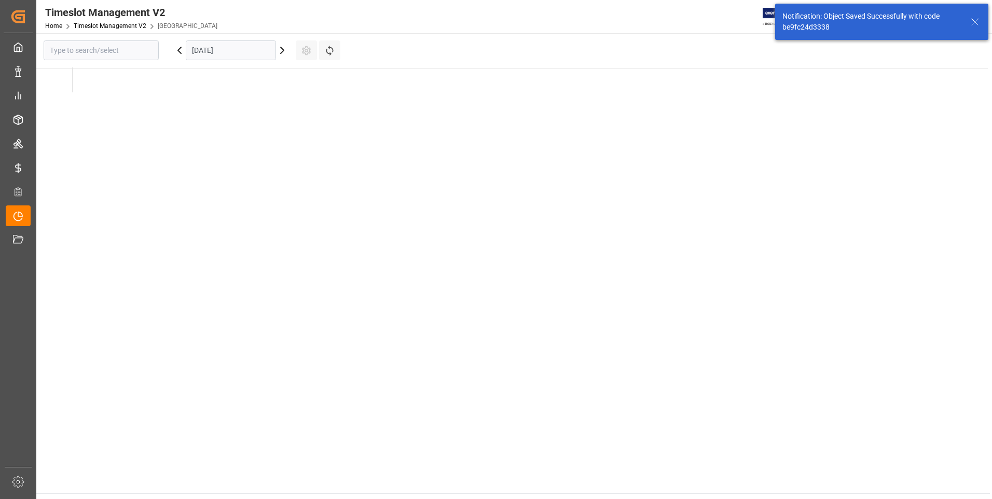
type input "[GEOGRAPHIC_DATA]"
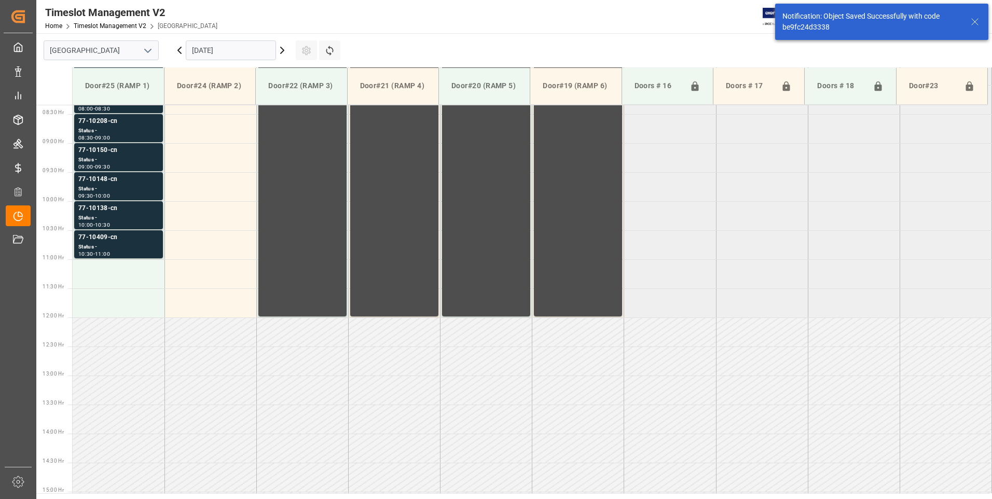
scroll to position [517, 0]
